Goal: Check status: Check status

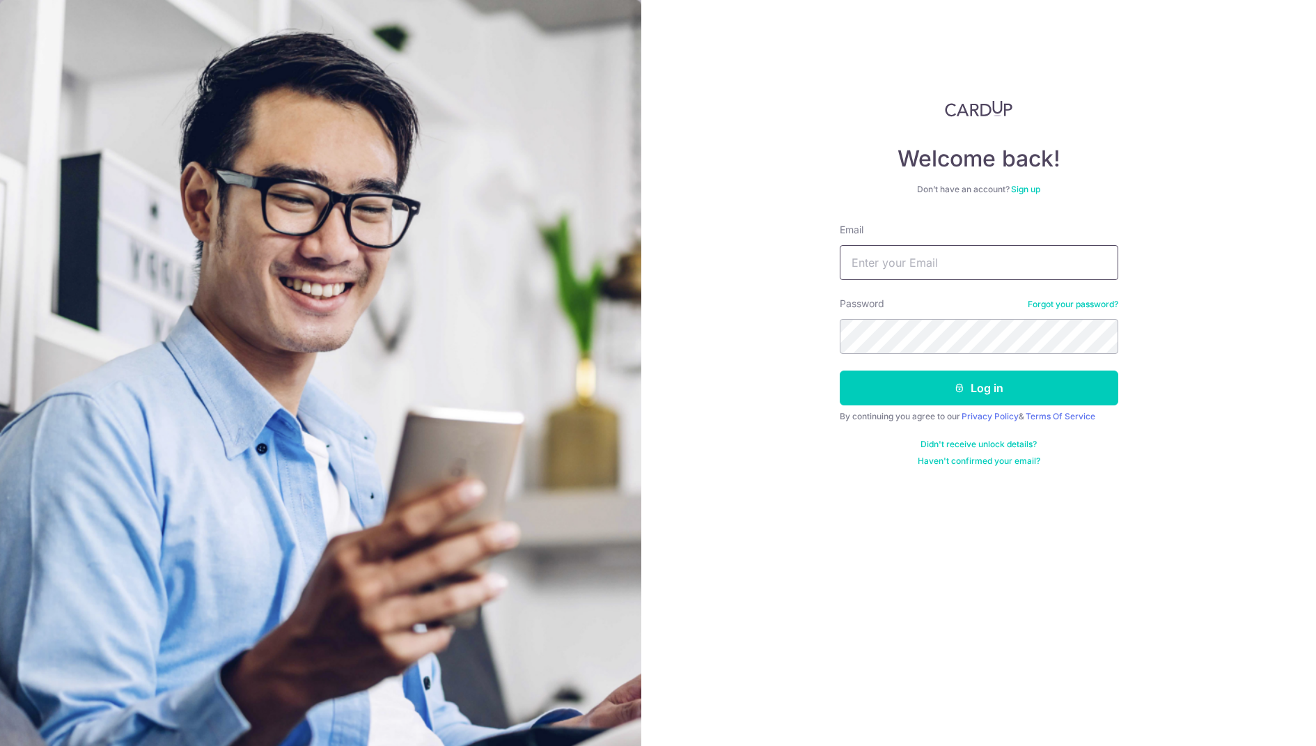
click at [934, 260] on input "Email" at bounding box center [979, 262] width 279 height 35
type input "[EMAIL_ADDRESS][DOMAIN_NAME]"
click at [987, 379] on button "Log in" at bounding box center [979, 387] width 279 height 35
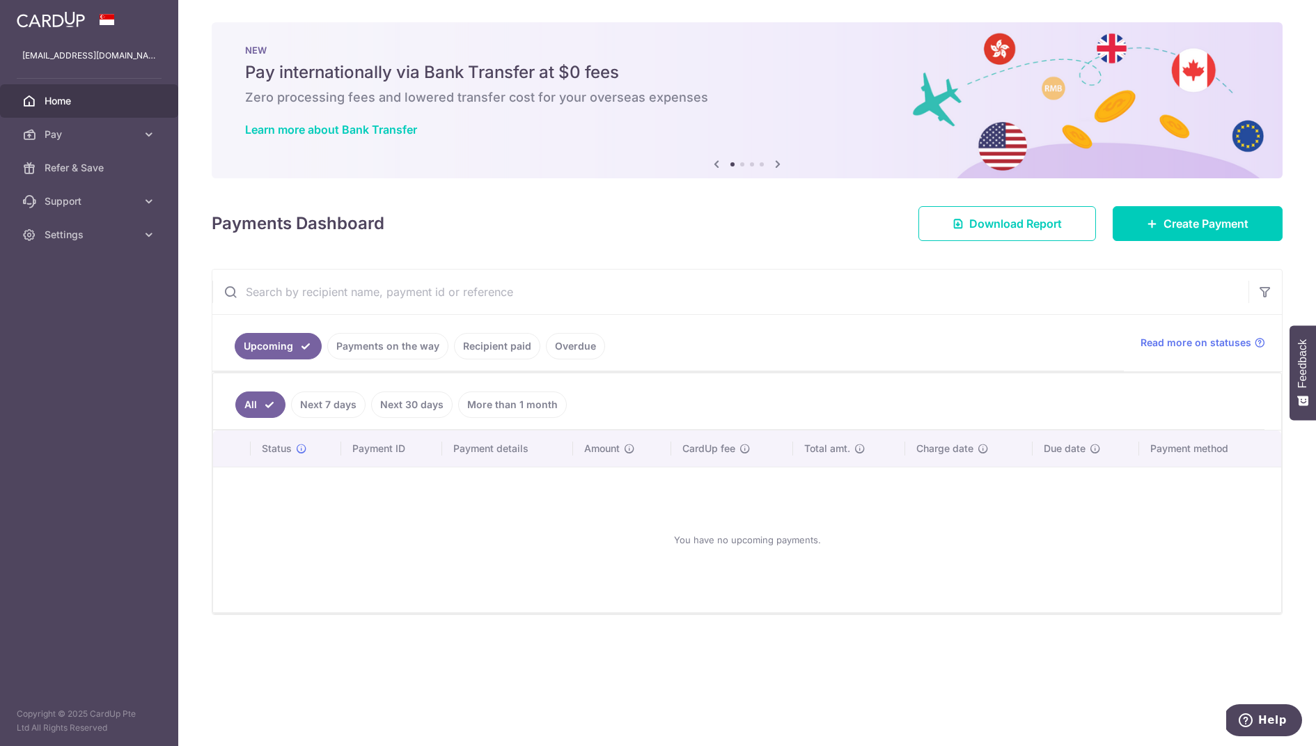
click at [506, 345] on link "Recipient paid" at bounding box center [497, 346] width 86 height 26
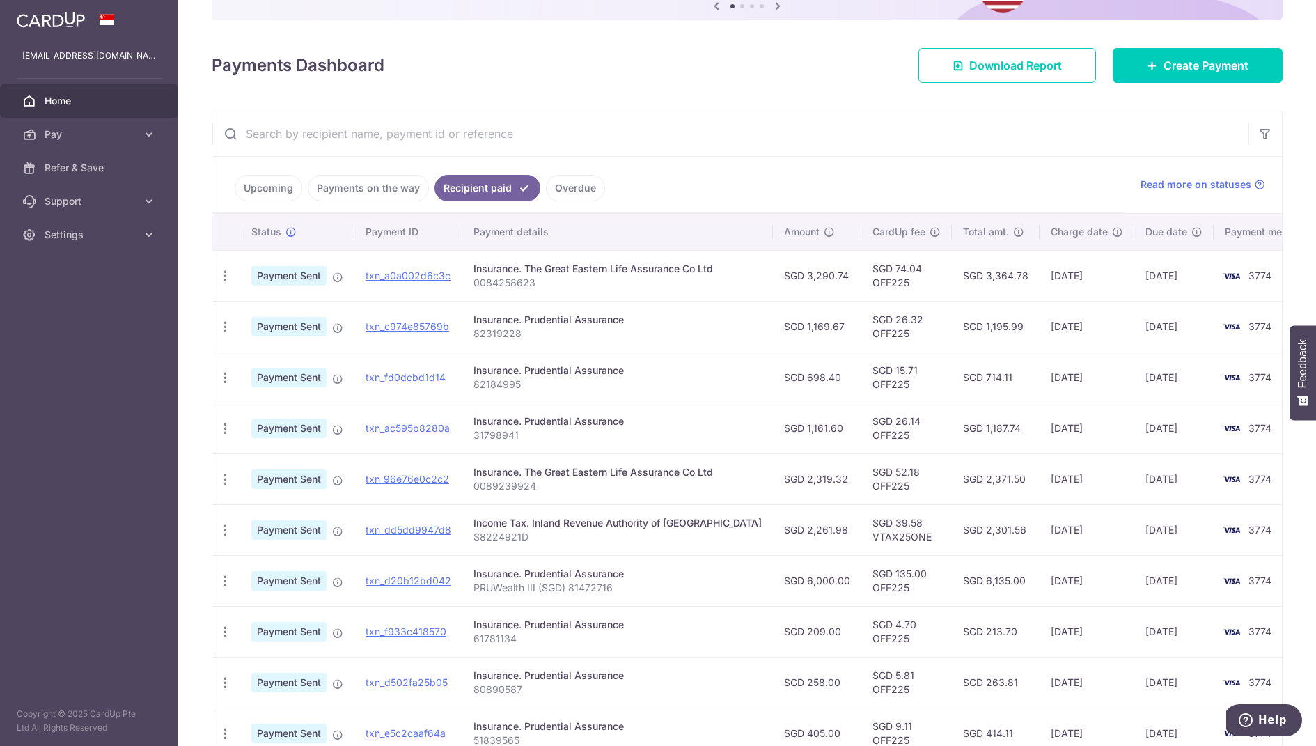
scroll to position [168, 0]
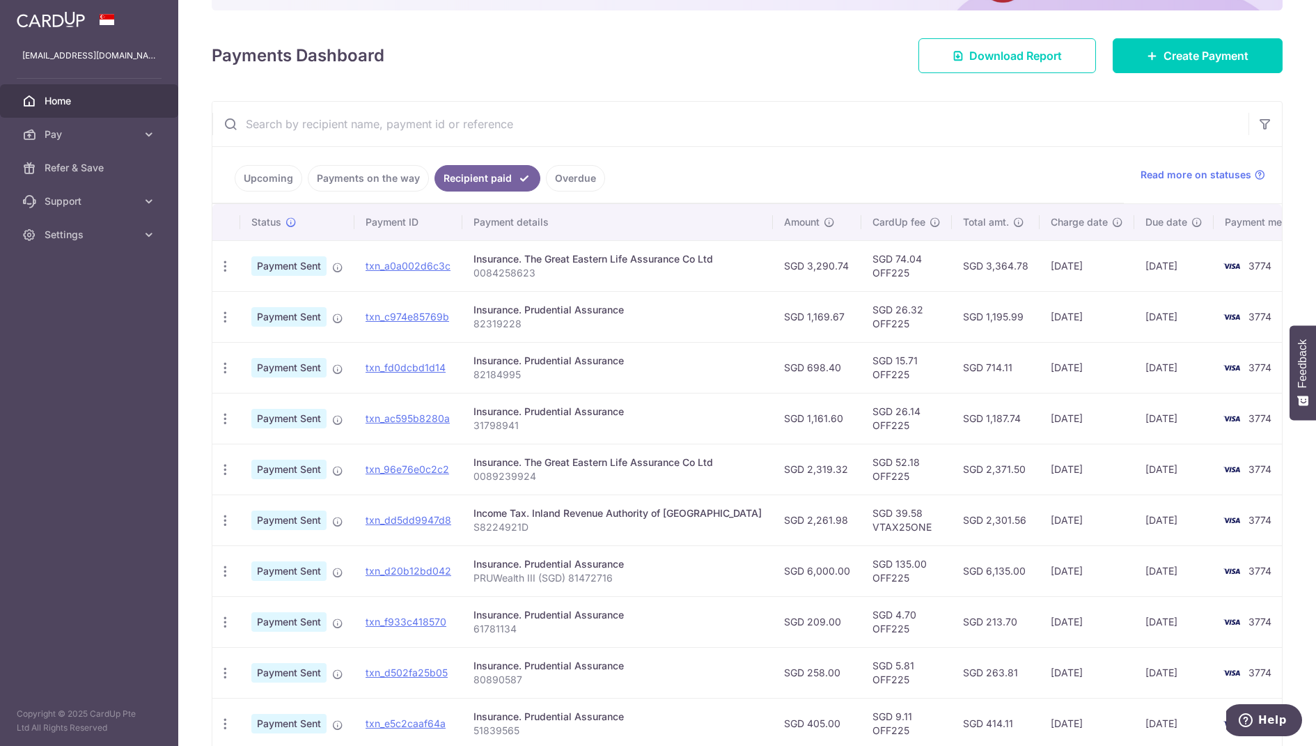
click at [778, 261] on td "SGD 3,290.74" at bounding box center [817, 265] width 88 height 51
click at [778, 311] on td "SGD 1,169.67" at bounding box center [817, 316] width 88 height 51
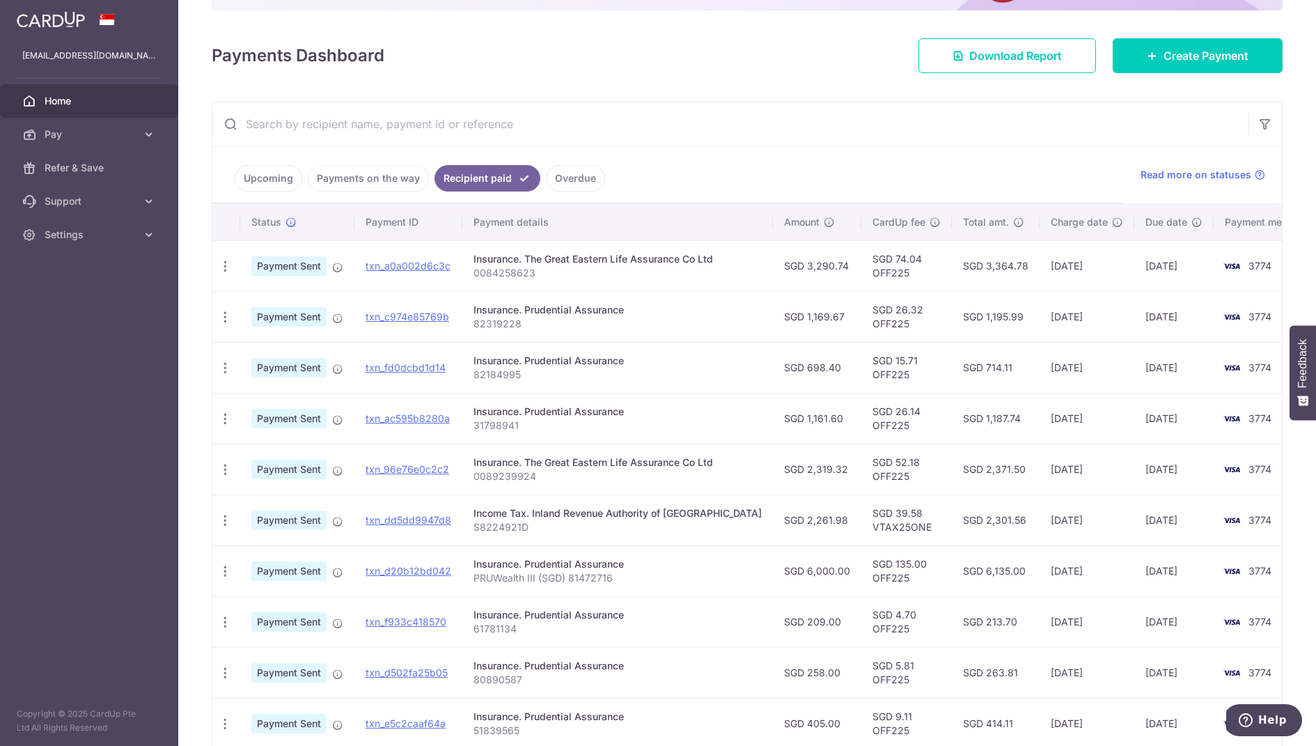
click at [778, 311] on td "SGD 1,169.67" at bounding box center [817, 316] width 88 height 51
click at [781, 361] on td "SGD 698.40" at bounding box center [817, 367] width 88 height 51
click at [781, 415] on td "SGD 1,161.60" at bounding box center [817, 418] width 88 height 51
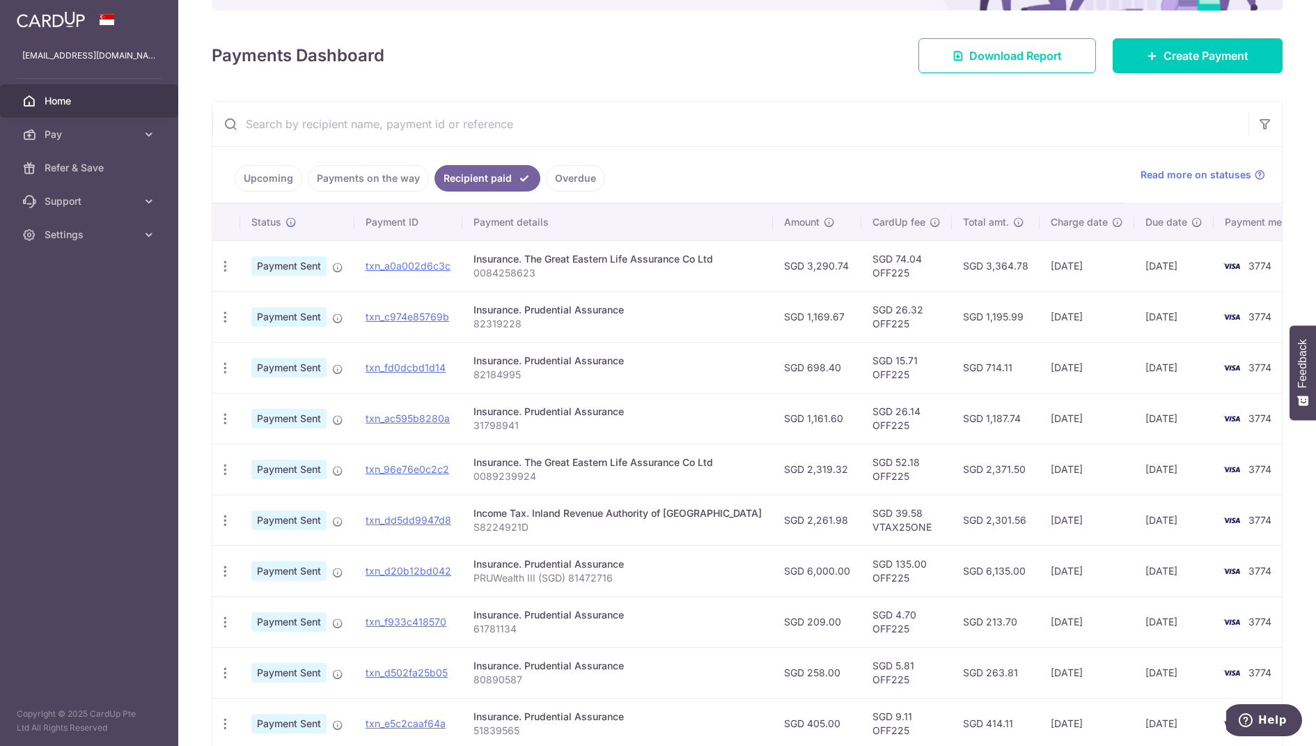
click at [781, 415] on td "SGD 1,161.60" at bounding box center [817, 418] width 88 height 51
click at [787, 360] on td "SGD 698.40" at bounding box center [817, 367] width 88 height 51
